Goal: Feedback & Contribution: Leave review/rating

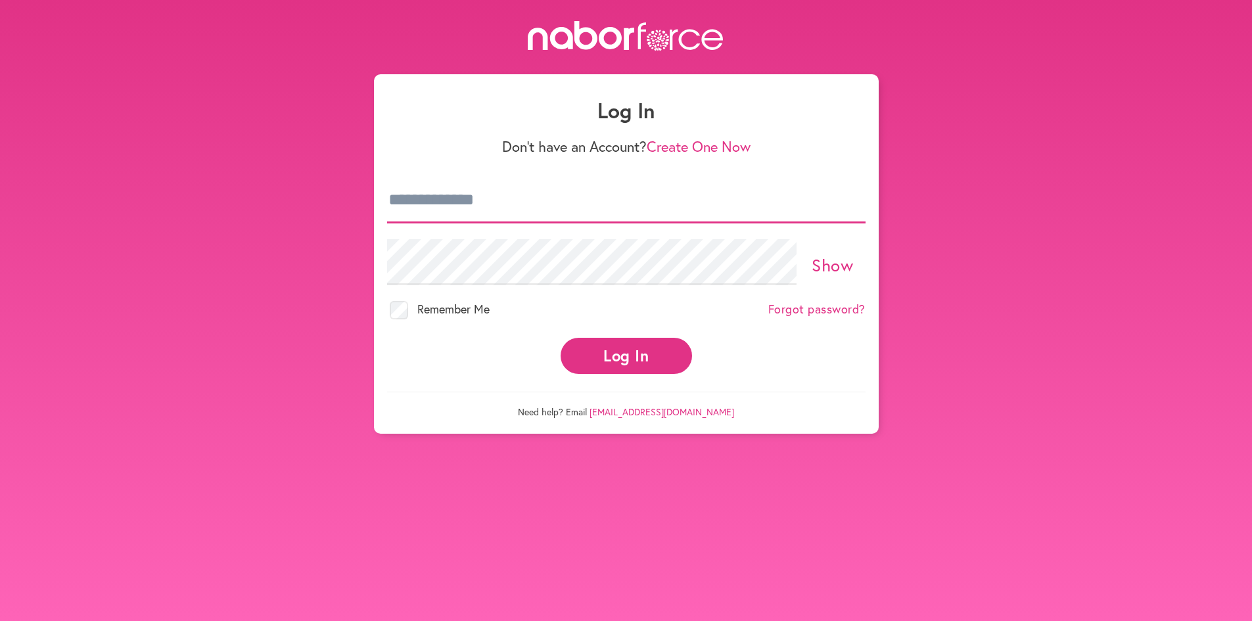
click at [515, 206] on input "email" at bounding box center [626, 200] width 479 height 46
type input "**********"
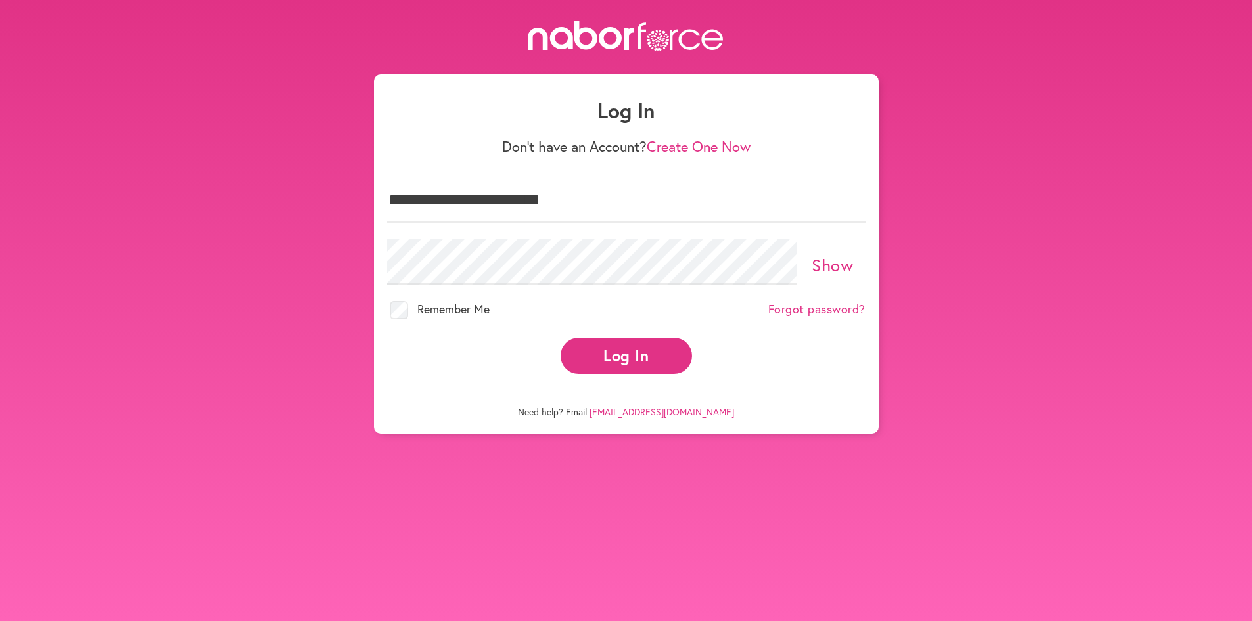
click at [628, 356] on button "Log In" at bounding box center [626, 356] width 131 height 36
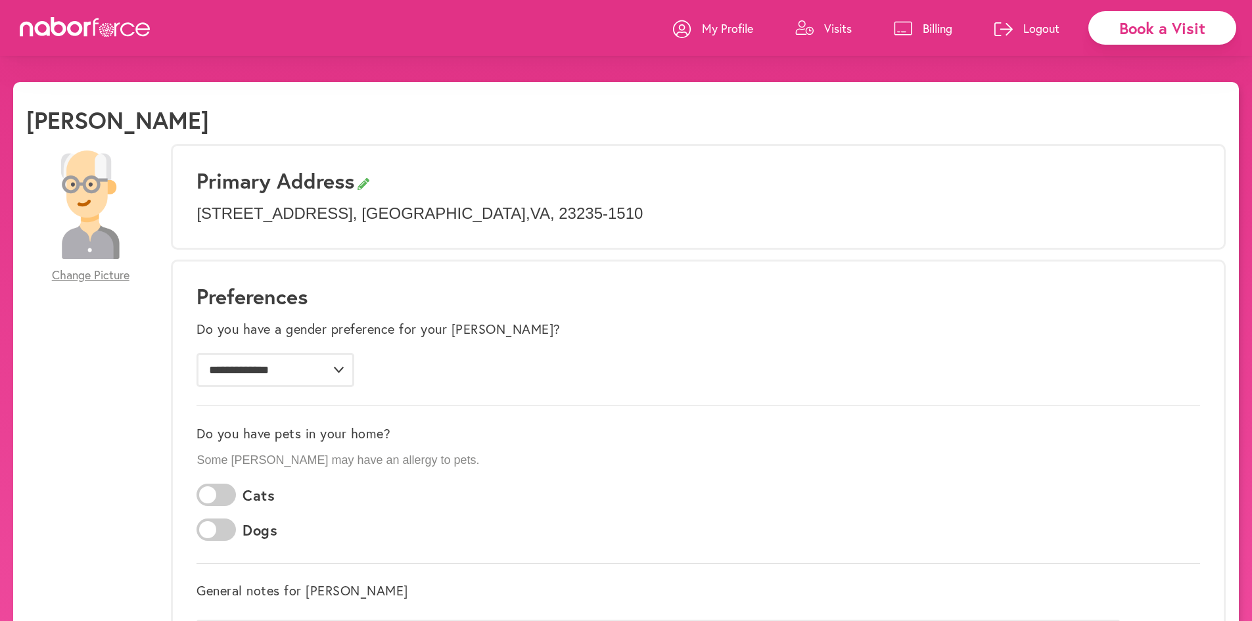
click at [839, 29] on p "Visits" at bounding box center [838, 28] width 28 height 16
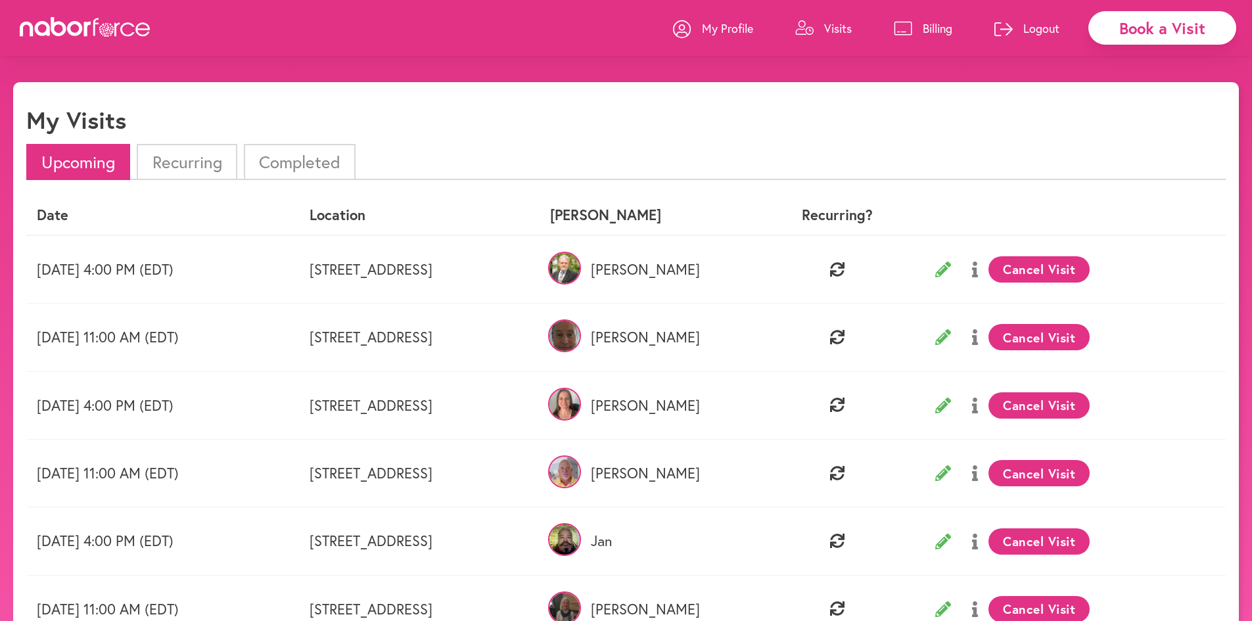
click at [302, 166] on li "Completed" at bounding box center [300, 162] width 112 height 36
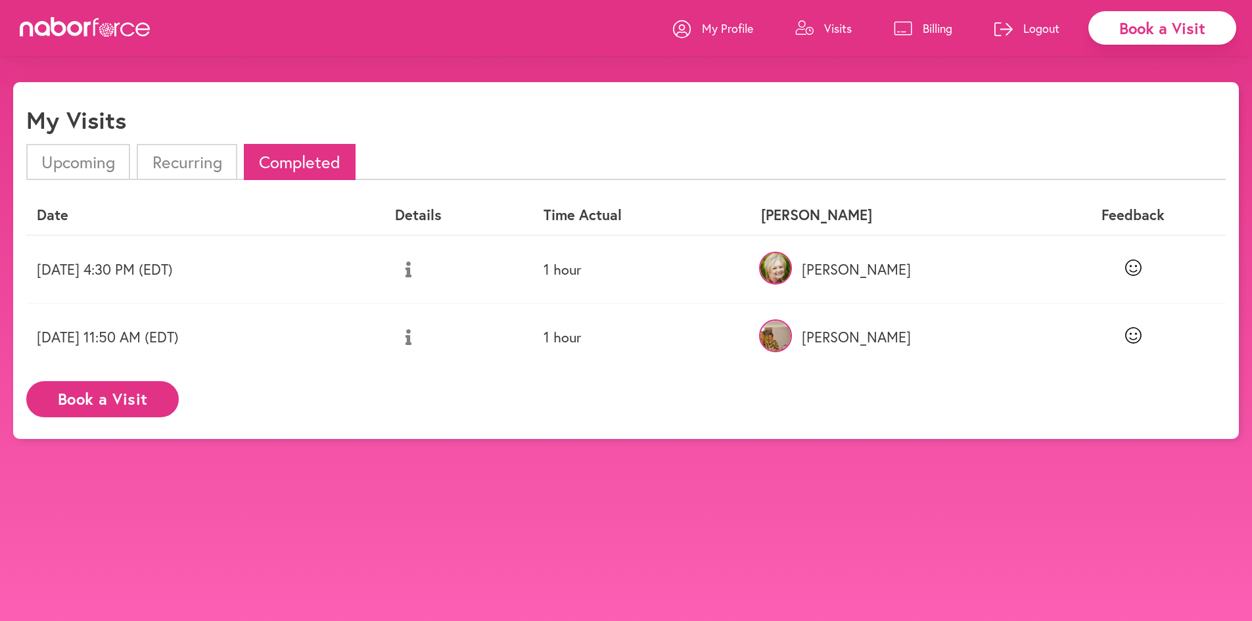
click at [72, 159] on li "Upcoming" at bounding box center [78, 162] width 104 height 36
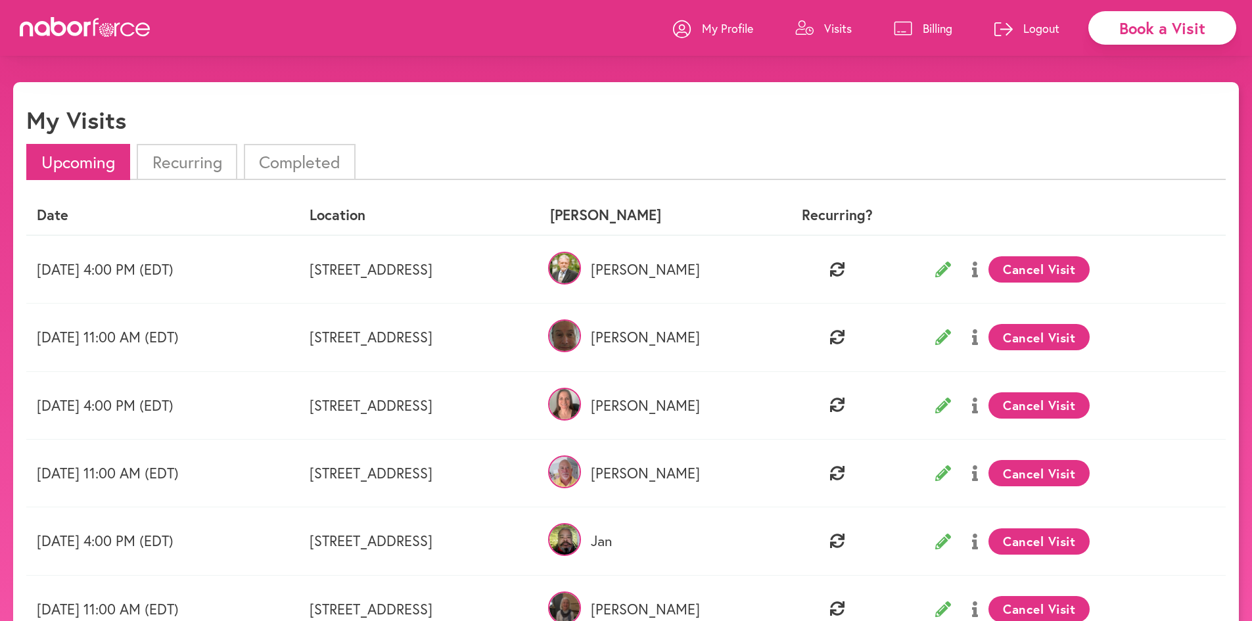
click at [192, 164] on li "Recurring" at bounding box center [187, 162] width 100 height 36
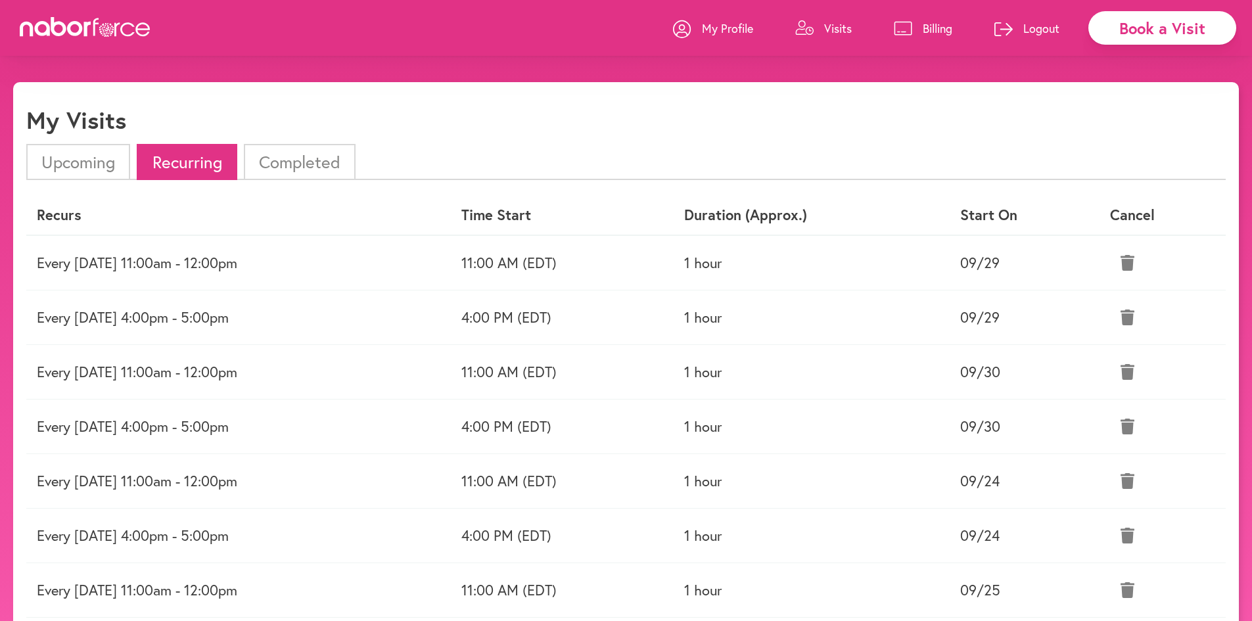
click at [304, 158] on li "Completed" at bounding box center [300, 162] width 112 height 36
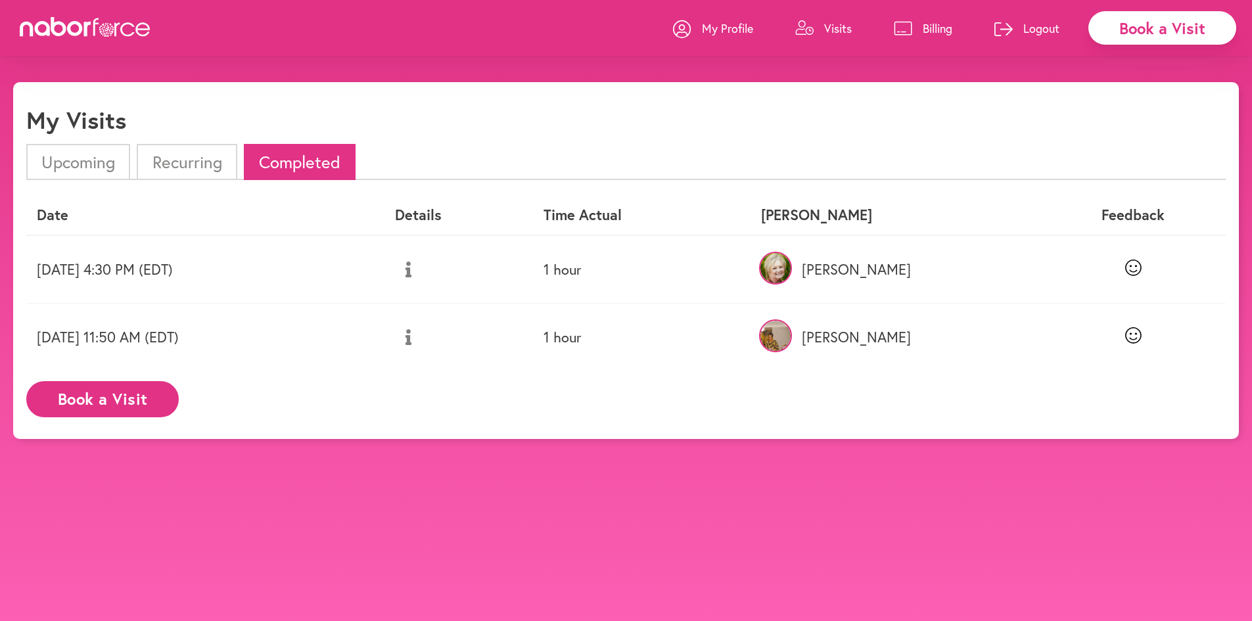
click at [94, 154] on li "Upcoming" at bounding box center [78, 162] width 104 height 36
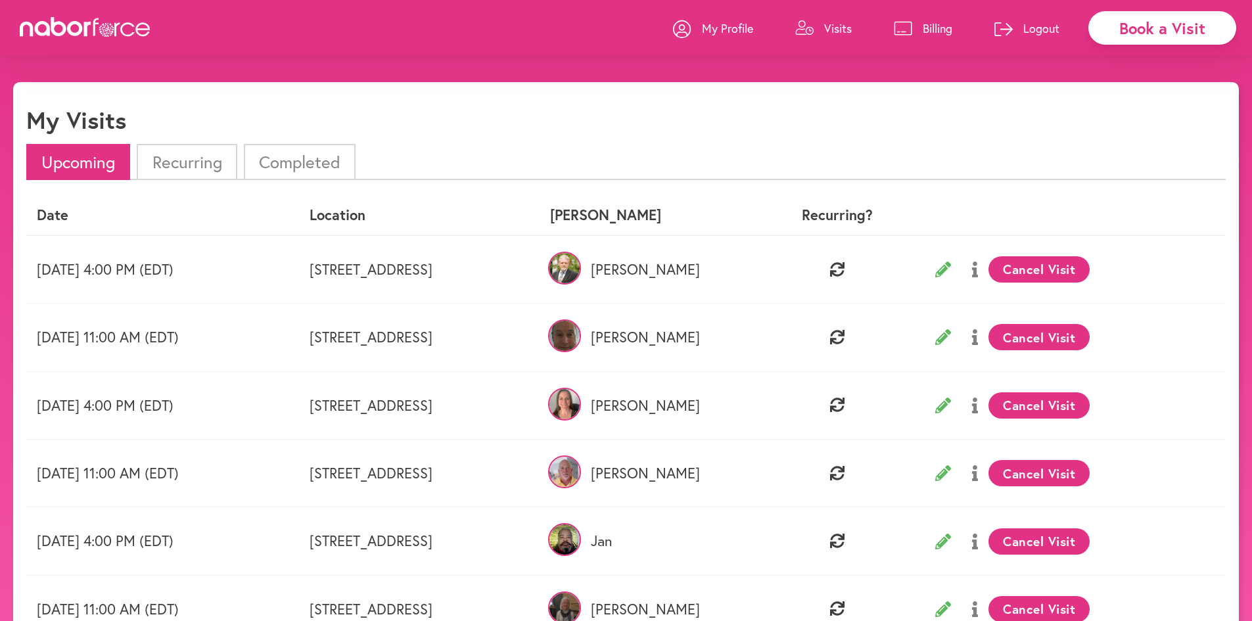
click at [305, 155] on li "Completed" at bounding box center [300, 162] width 112 height 36
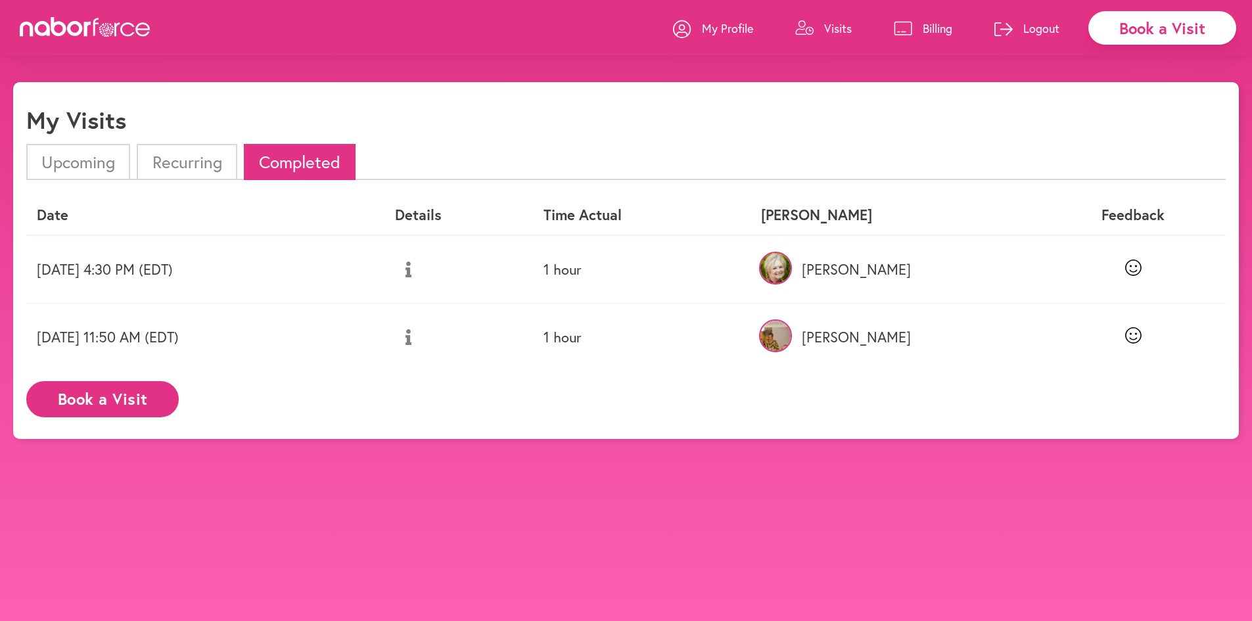
click at [837, 25] on p "Visits" at bounding box center [838, 28] width 28 height 16
click at [119, 30] on icon at bounding box center [85, 27] width 131 height 20
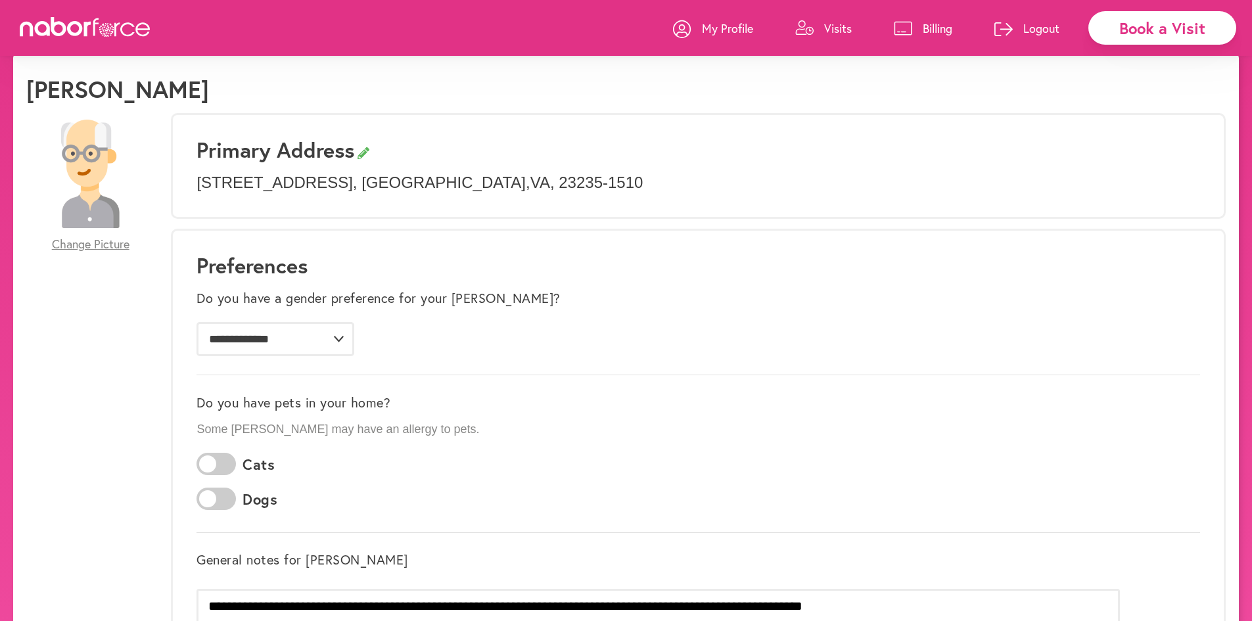
scroll to position [26, 0]
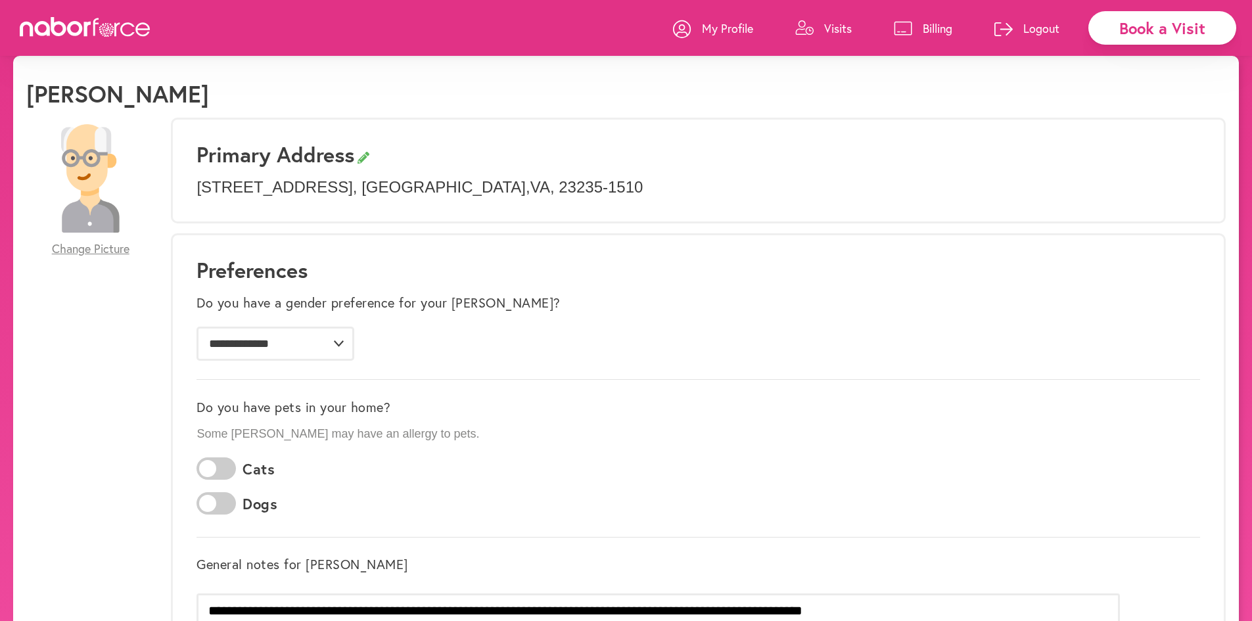
click at [836, 26] on p "Visits" at bounding box center [838, 28] width 28 height 16
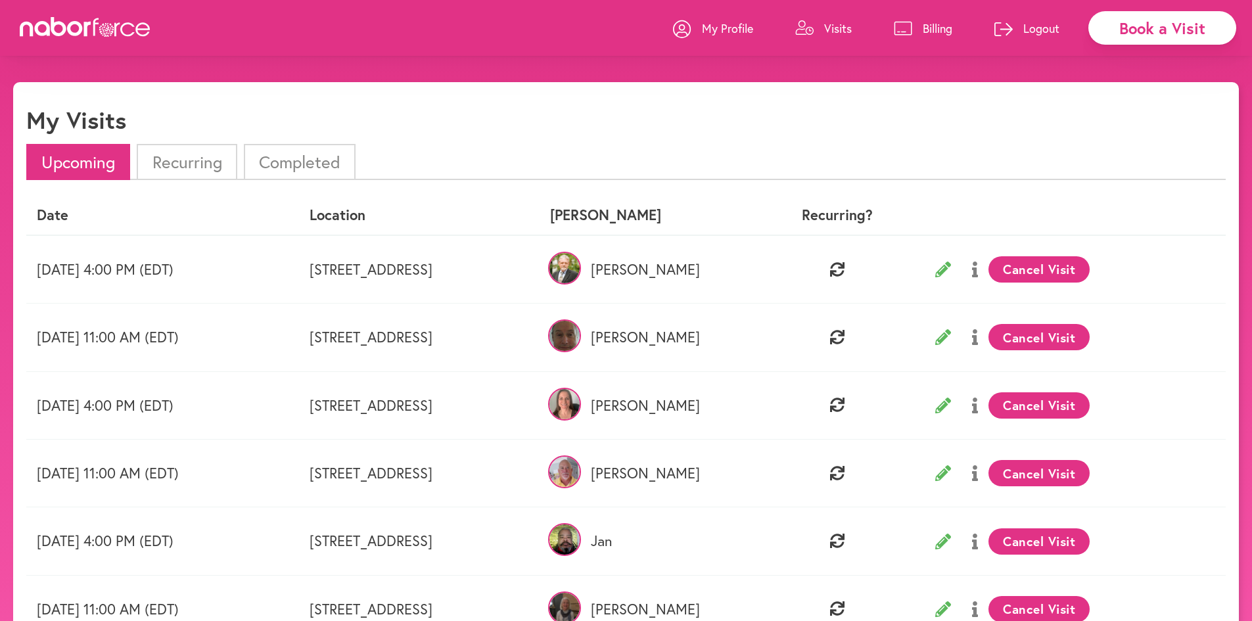
click at [298, 163] on li "Completed" at bounding box center [300, 162] width 112 height 36
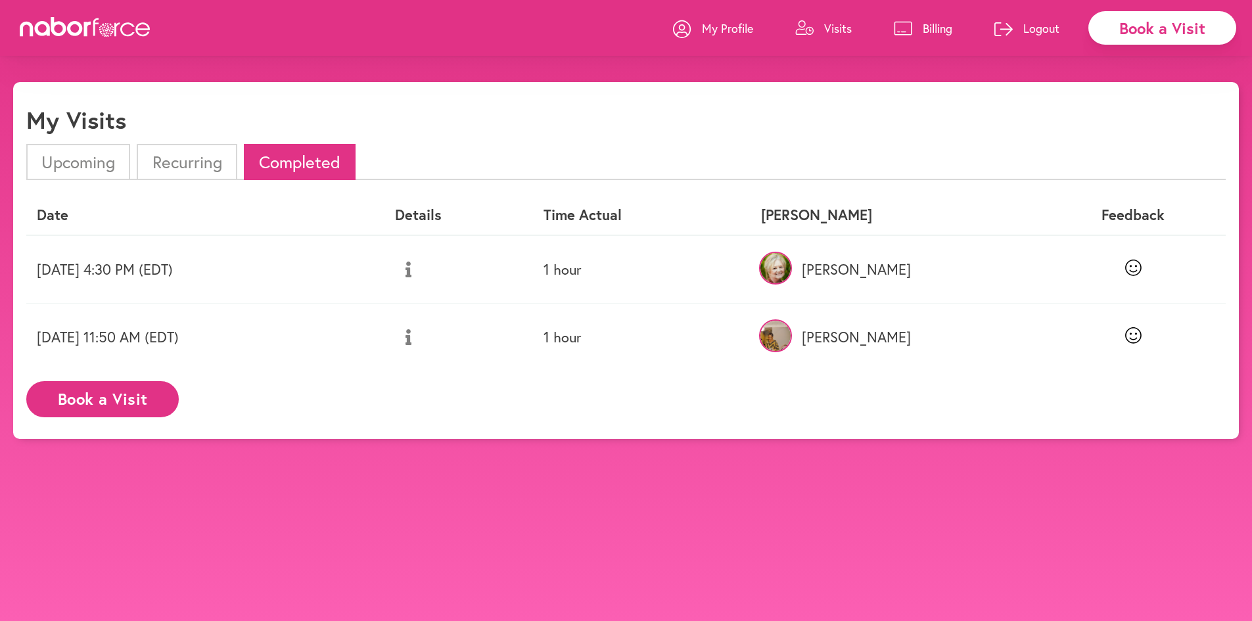
click at [80, 160] on li "Upcoming" at bounding box center [78, 162] width 104 height 36
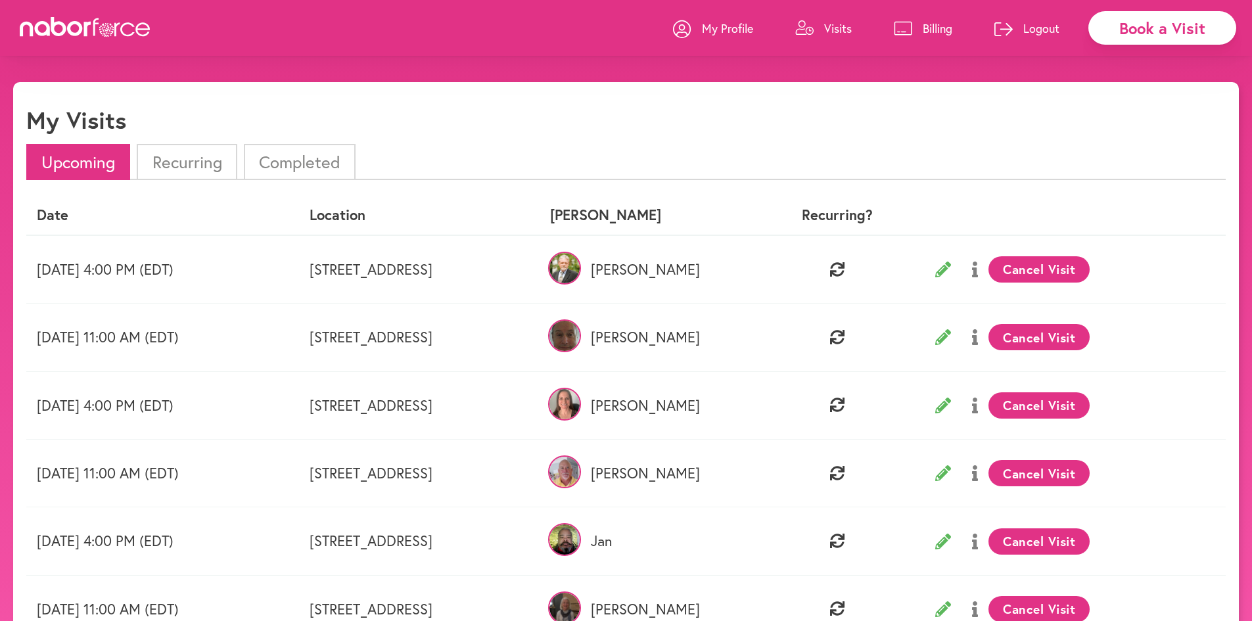
click at [307, 166] on li "Completed" at bounding box center [300, 162] width 112 height 36
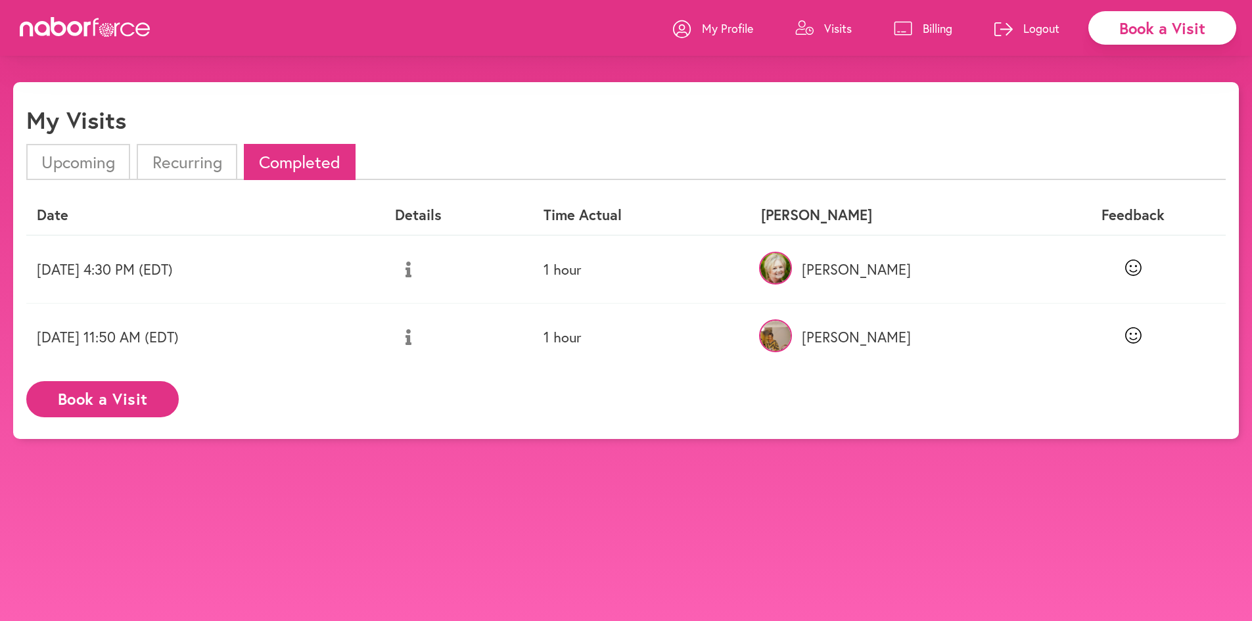
click at [66, 154] on li "Upcoming" at bounding box center [78, 162] width 104 height 36
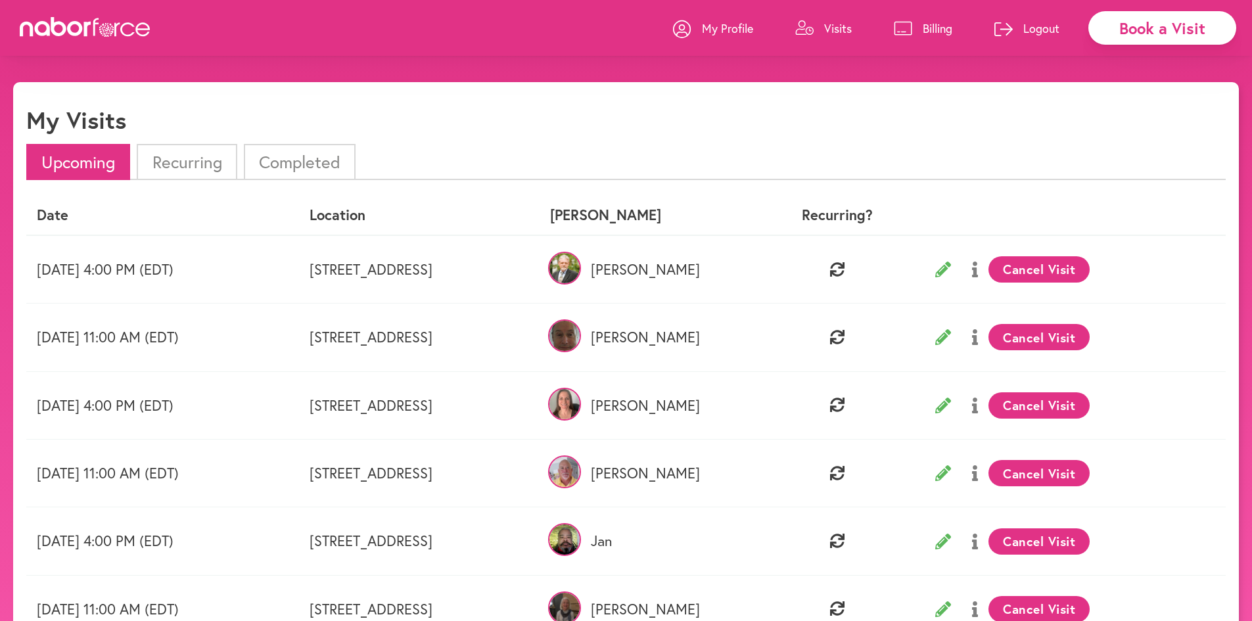
click at [951, 335] on icon at bounding box center [943, 337] width 16 height 16
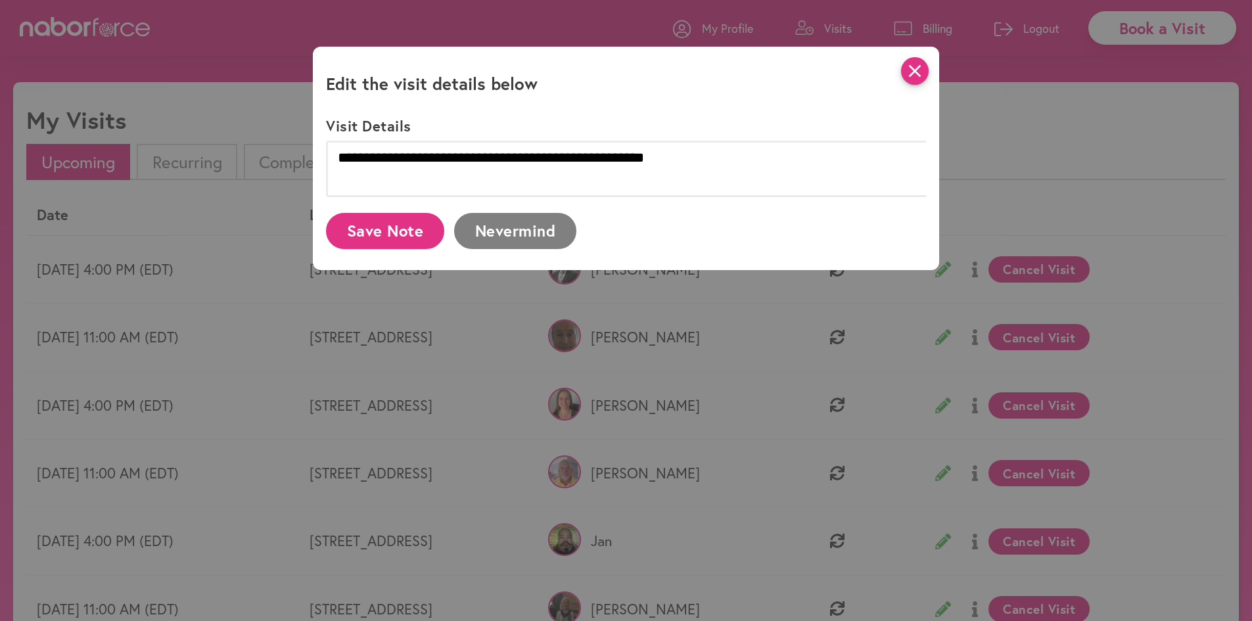
click at [928, 68] on icon "close" at bounding box center [915, 71] width 28 height 28
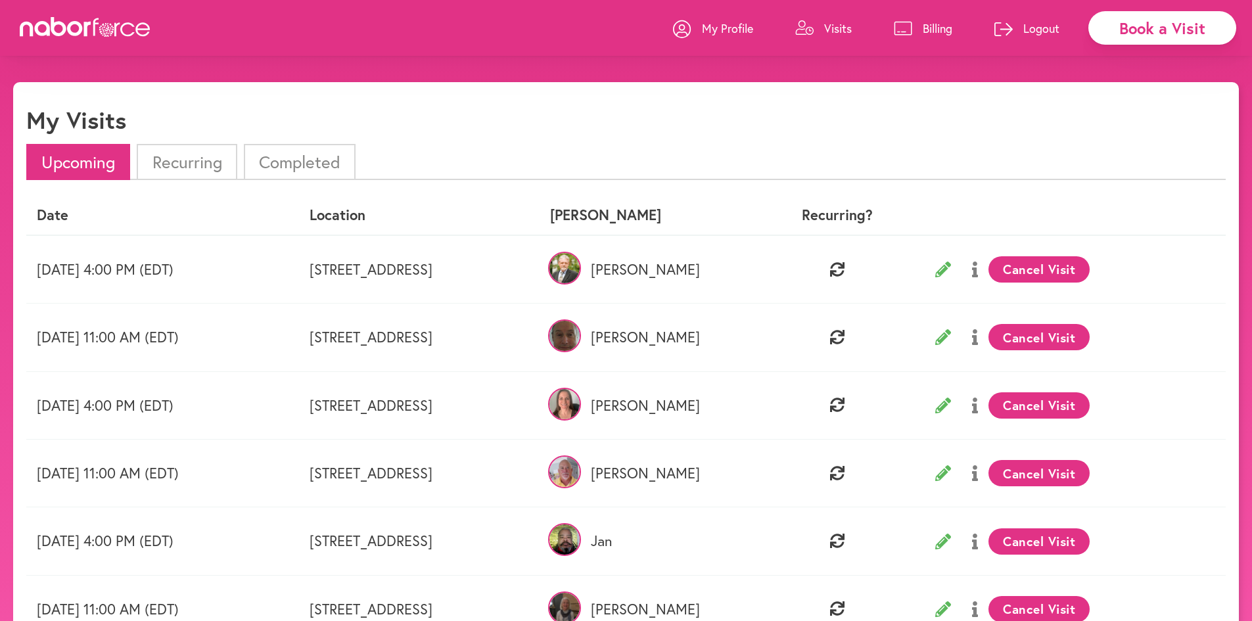
click at [305, 162] on li "Completed" at bounding box center [300, 162] width 112 height 36
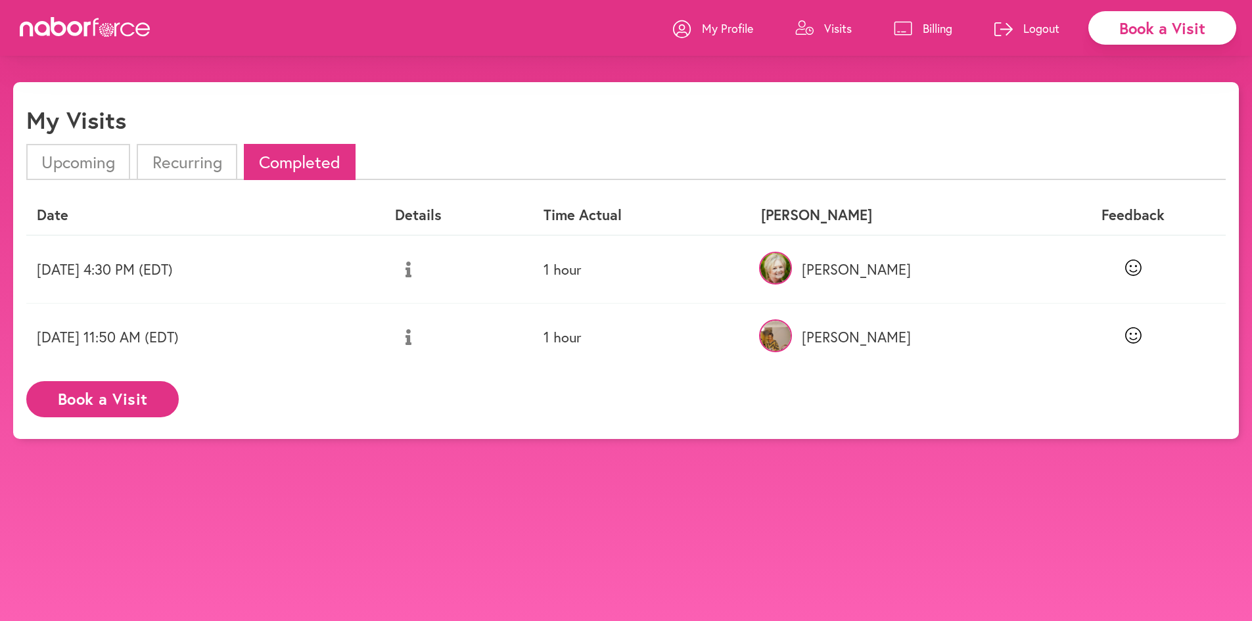
click at [308, 156] on li "Completed" at bounding box center [300, 162] width 112 height 36
click at [87, 165] on li "Upcoming" at bounding box center [78, 162] width 104 height 36
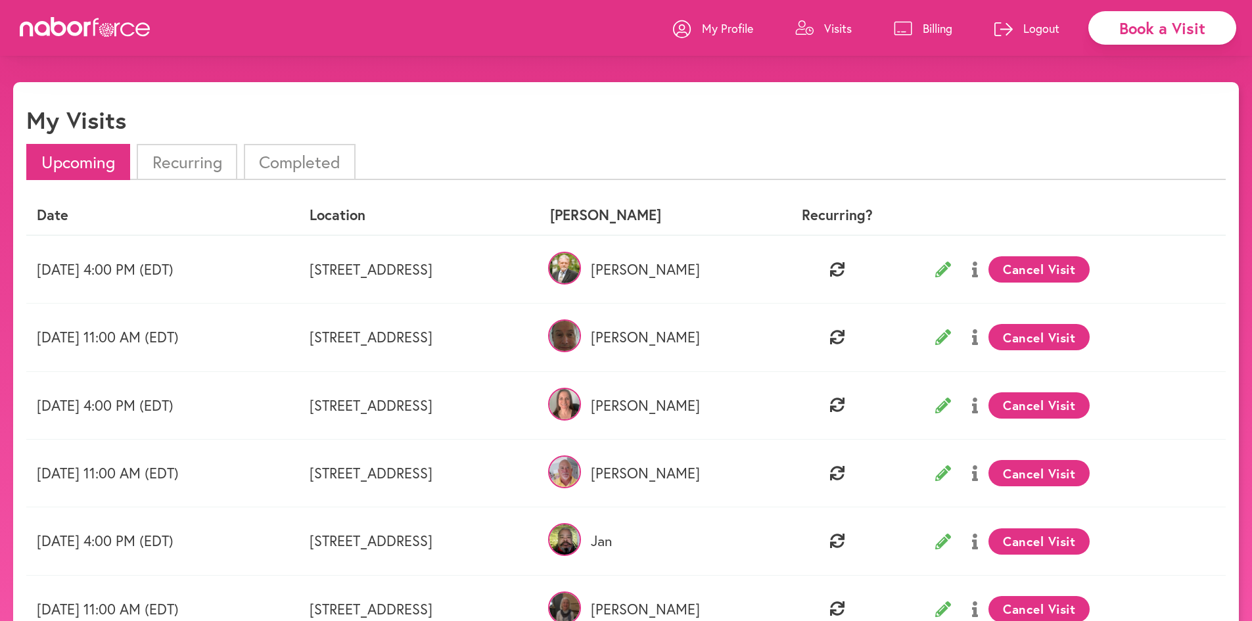
click at [328, 152] on li "Completed" at bounding box center [300, 162] width 112 height 36
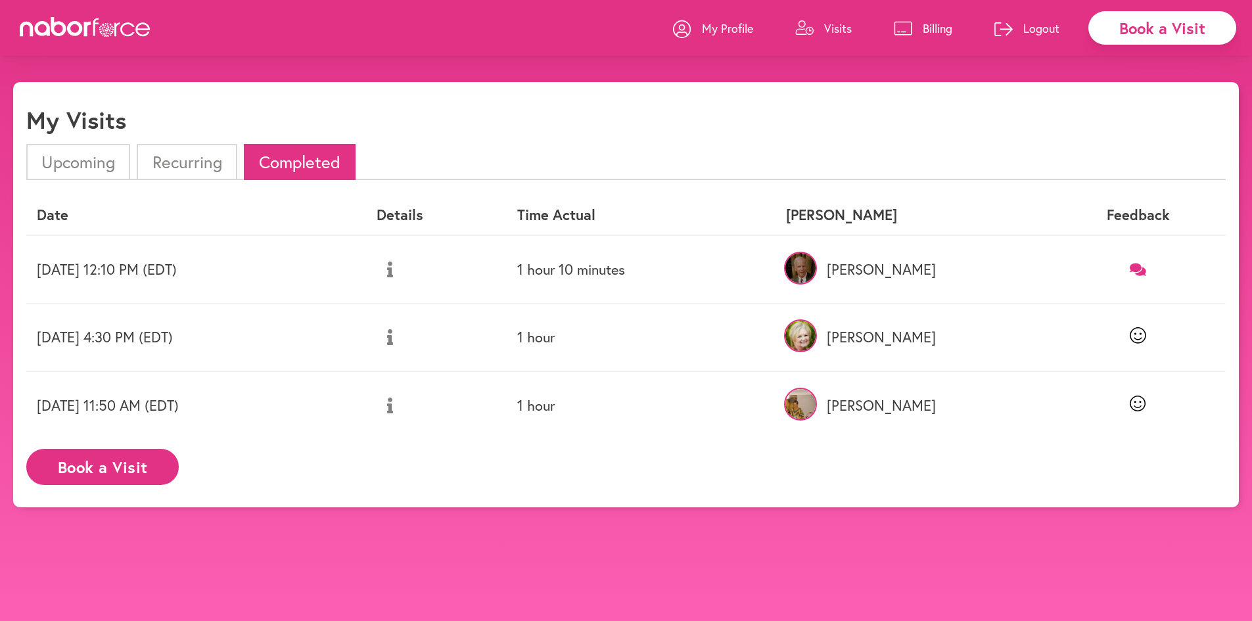
click at [1144, 268] on icon at bounding box center [1138, 269] width 16 height 12
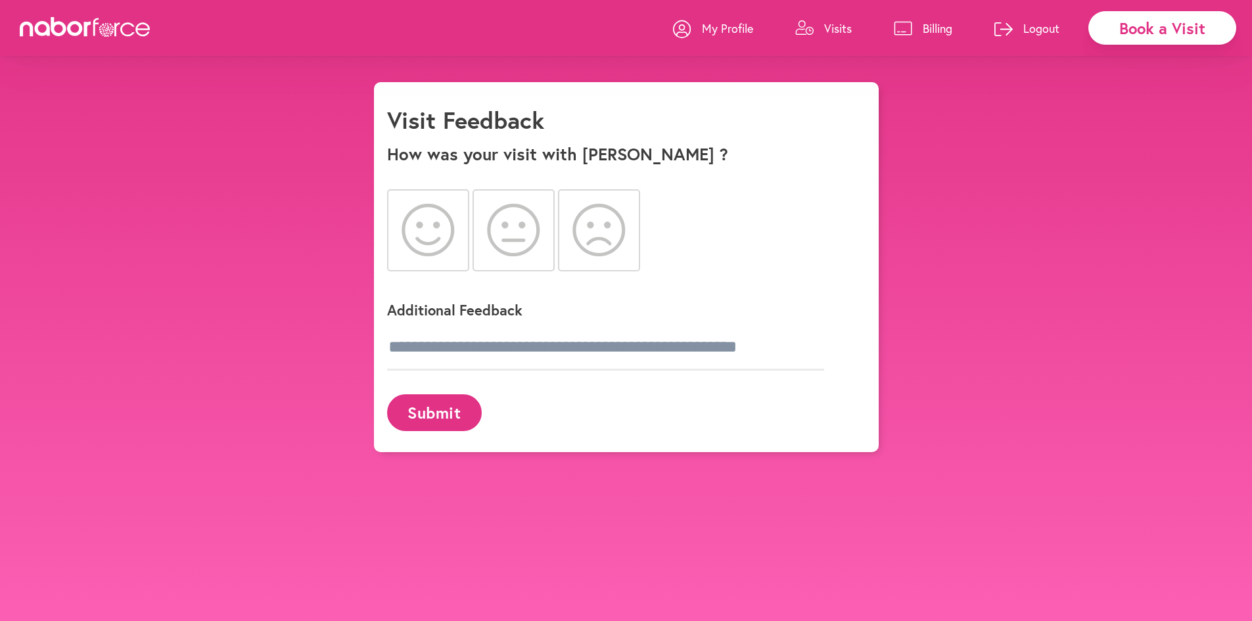
click at [1056, 247] on div "close Book a Visit My Profile Visits Billing Logout close Visit Feedback How wa…" at bounding box center [626, 267] width 1252 height 370
click at [834, 26] on p "Visits" at bounding box center [838, 28] width 28 height 16
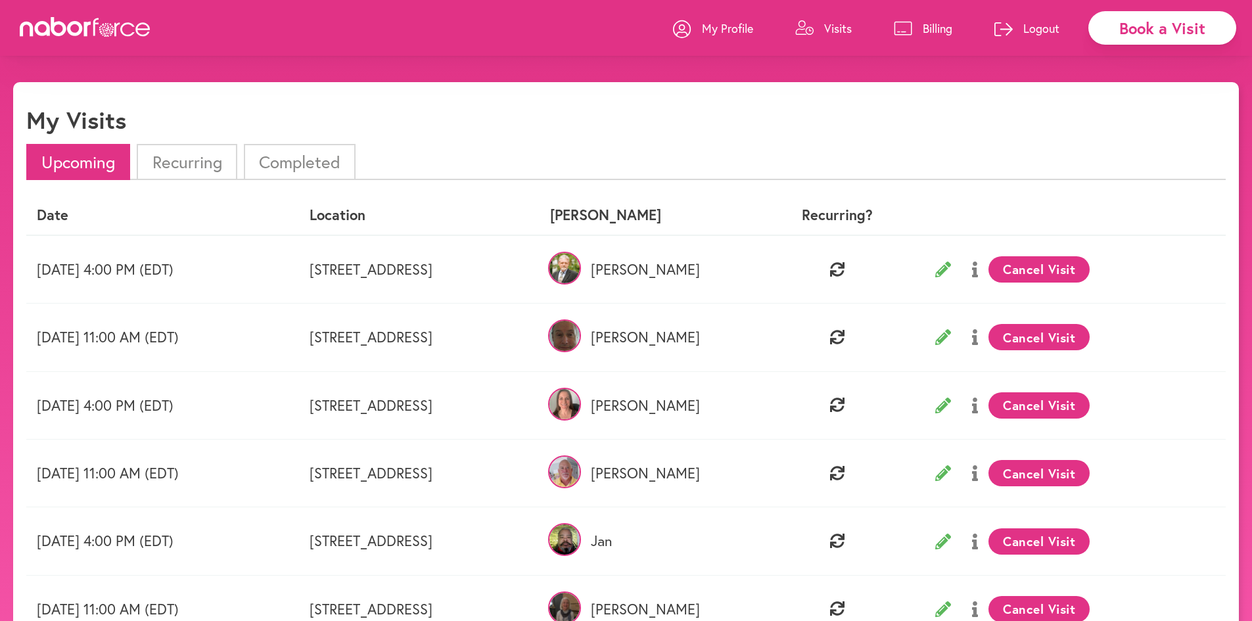
click at [281, 163] on li "Completed" at bounding box center [300, 162] width 112 height 36
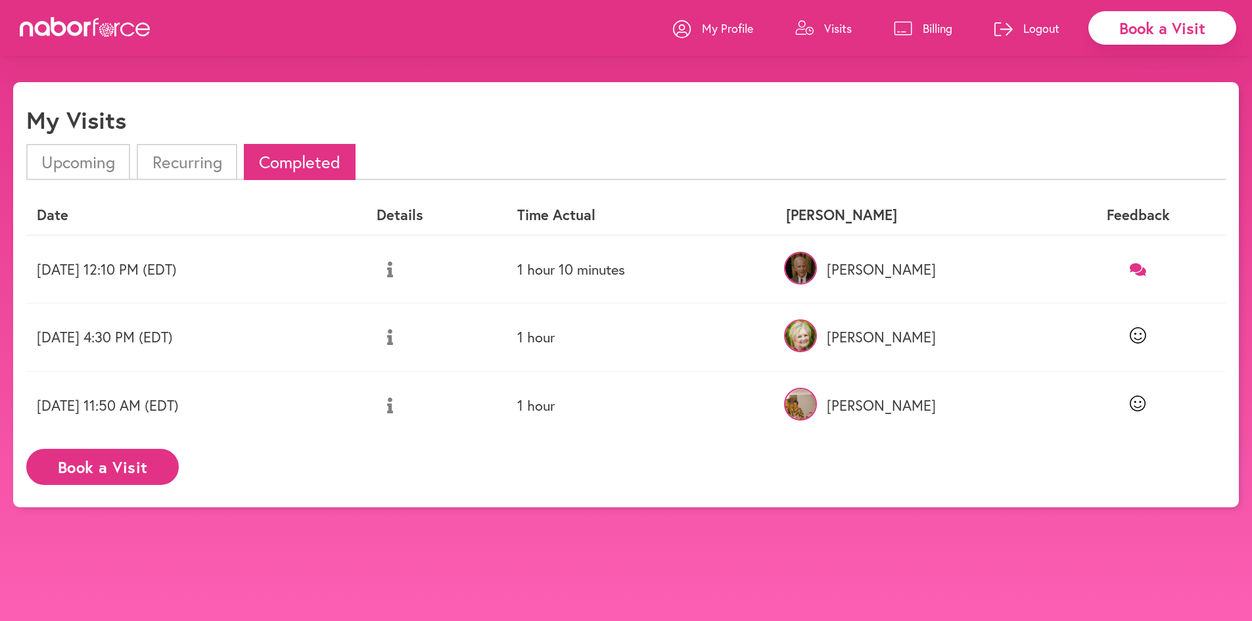
click at [1140, 264] on icon at bounding box center [1138, 269] width 16 height 12
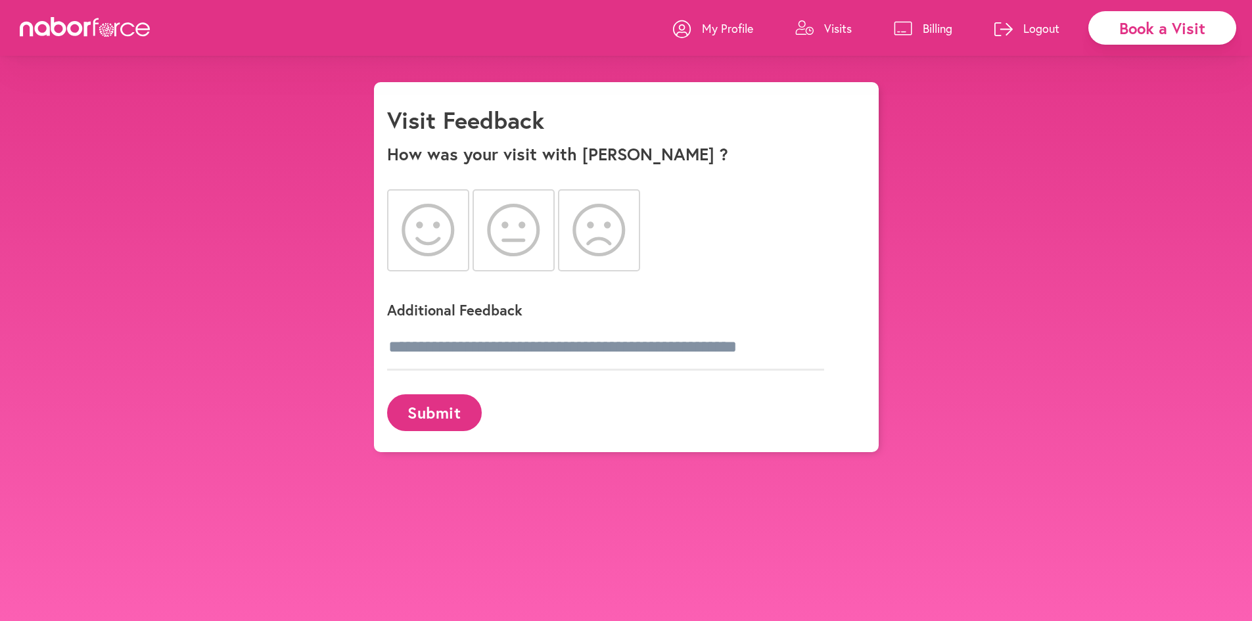
click at [448, 221] on icon at bounding box center [428, 230] width 53 height 53
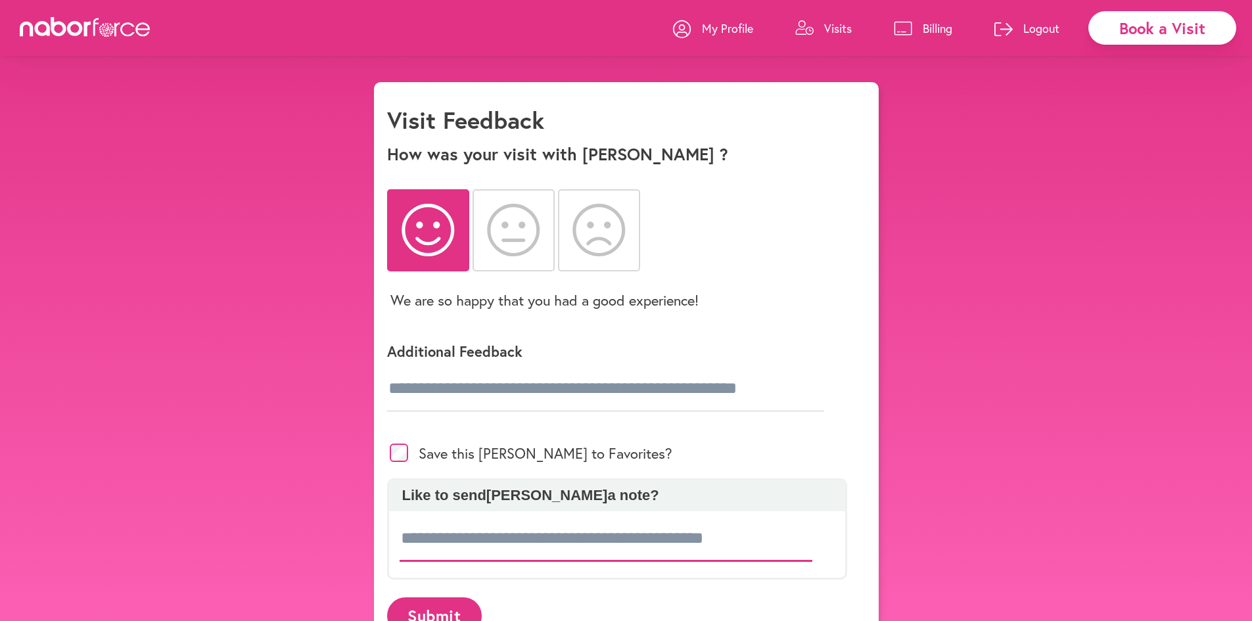
click at [436, 546] on input at bounding box center [606, 539] width 413 height 46
type input "**********"
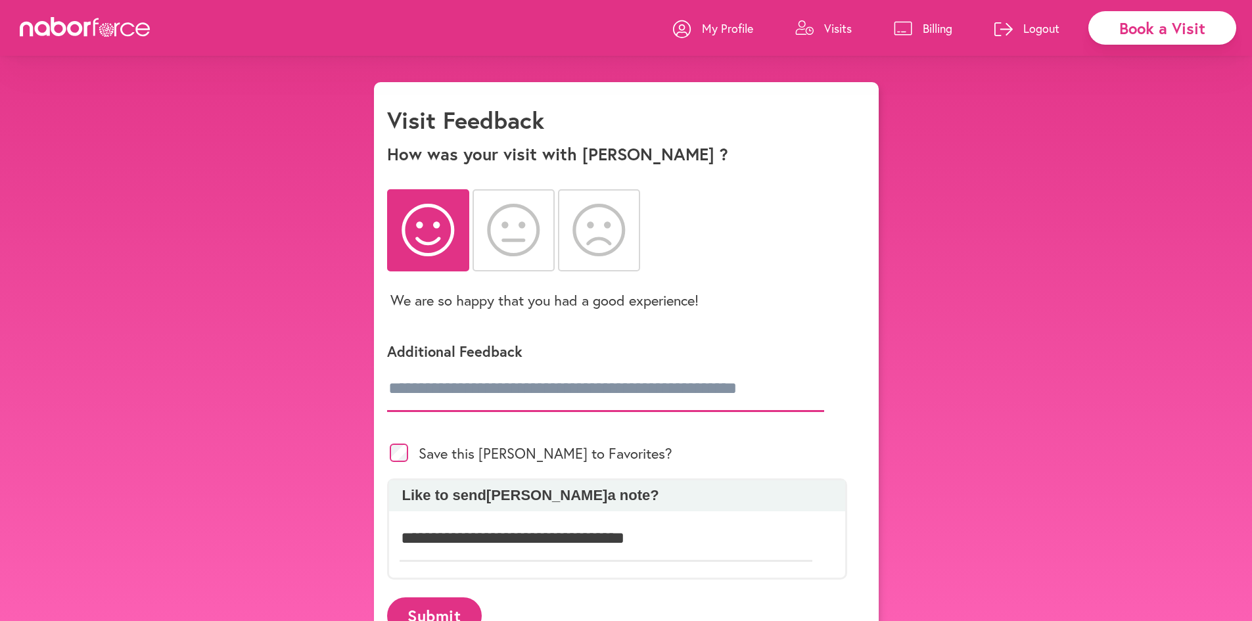
click at [391, 391] on input "text" at bounding box center [605, 389] width 437 height 46
type input "**********"
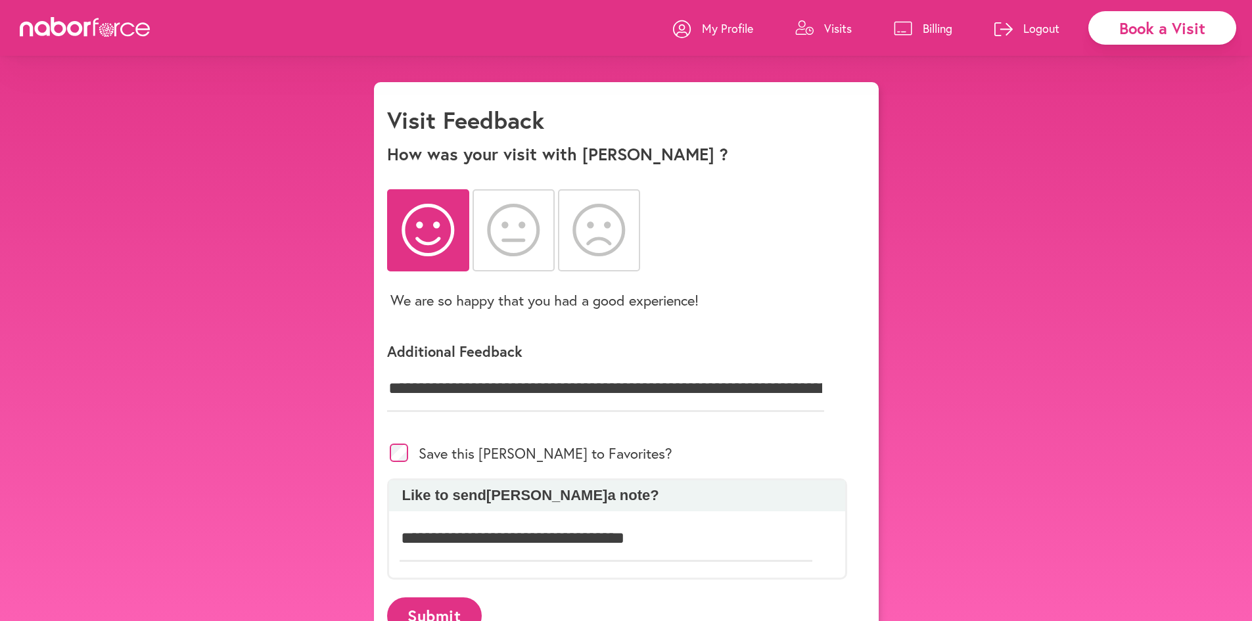
click at [738, 25] on p "My Profile" at bounding box center [727, 28] width 51 height 16
